Goal: Task Accomplishment & Management: Manage account settings

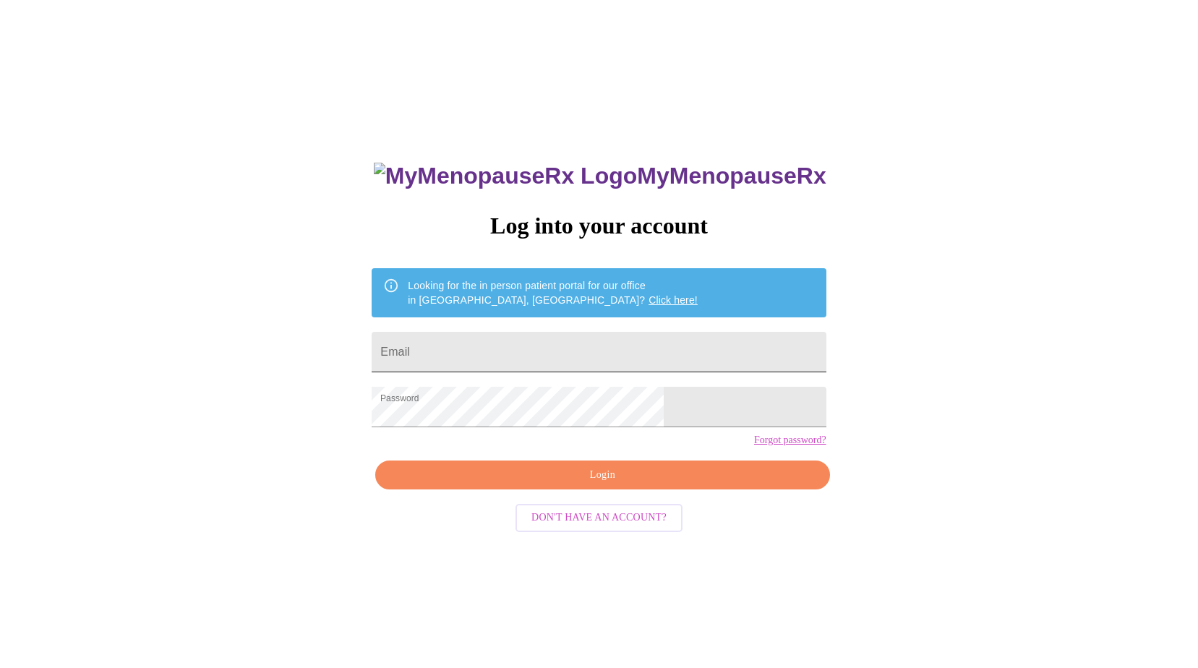
click at [615, 346] on input "Email" at bounding box center [599, 352] width 454 height 40
type input "lautg7@gmail.com"
click at [605, 490] on button "Login" at bounding box center [602, 476] width 454 height 30
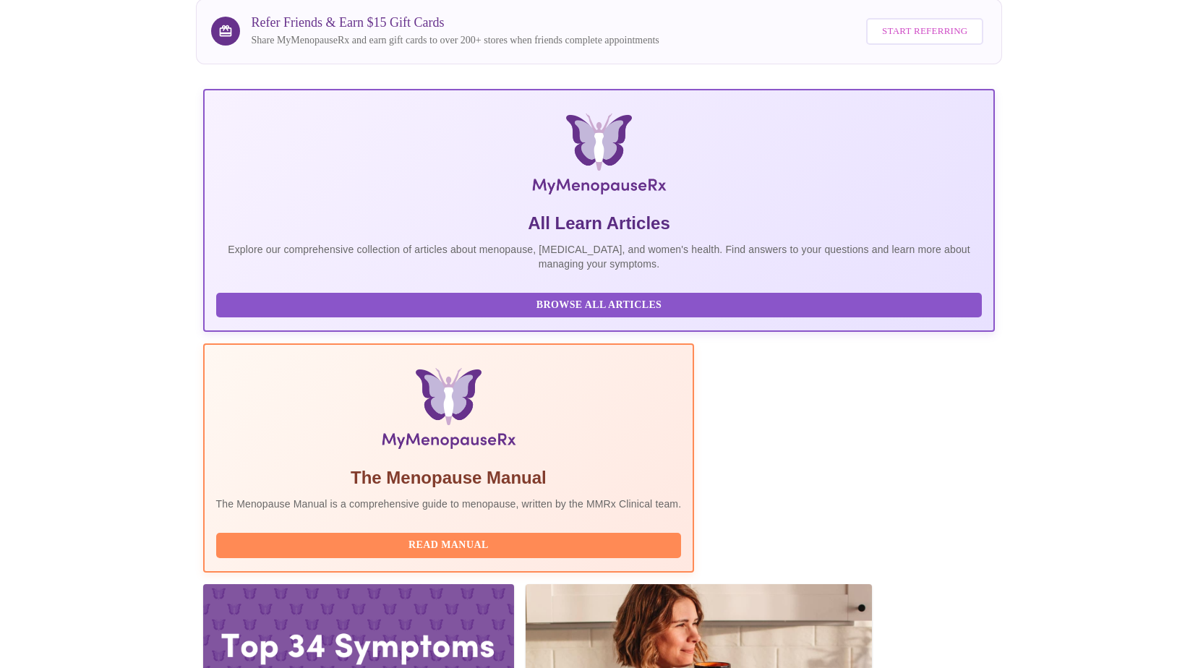
scroll to position [124, 0]
